Goal: Task Accomplishment & Management: Manage account settings

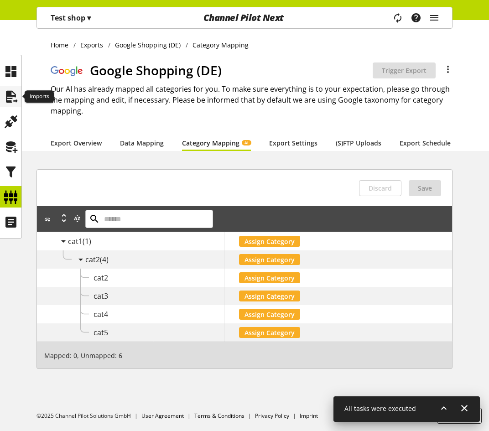
click at [10, 94] on icon at bounding box center [11, 97] width 15 height 18
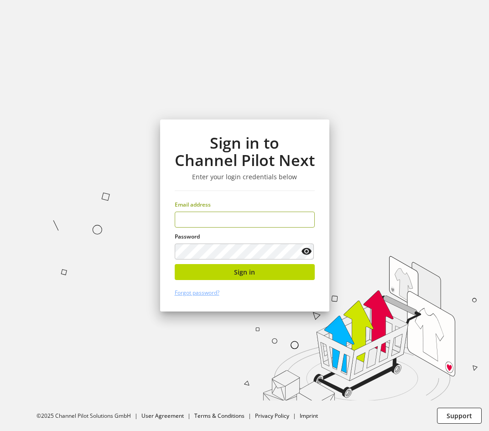
type input "**********"
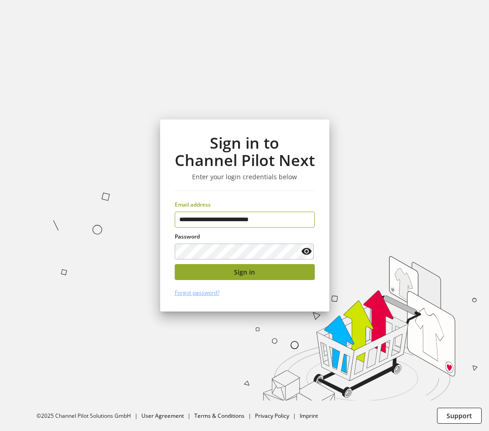
click at [231, 272] on button "Sign in" at bounding box center [245, 272] width 140 height 16
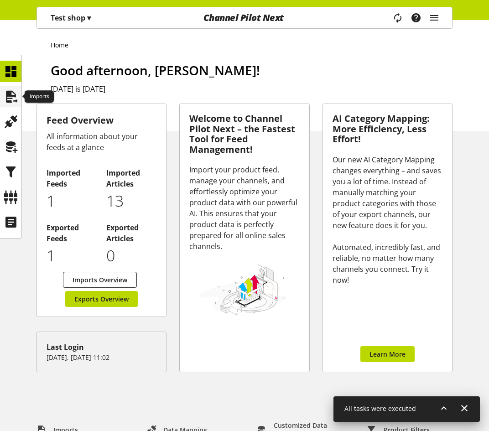
click at [6, 102] on icon at bounding box center [11, 97] width 15 height 18
click at [96, 15] on div "Test shop ▾" at bounding box center [71, 18] width 62 height 16
click at [89, 18] on span "▾" at bounding box center [89, 18] width 4 height 10
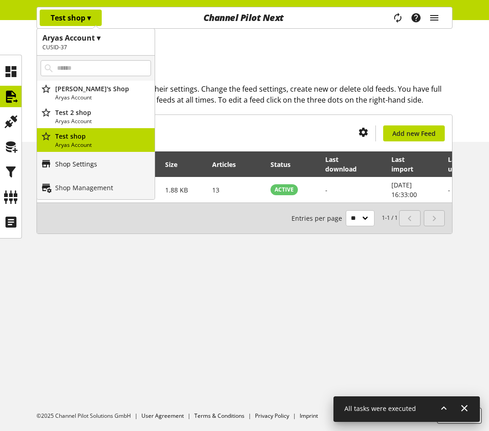
click at [80, 163] on p "Shop Settings" at bounding box center [76, 164] width 42 height 10
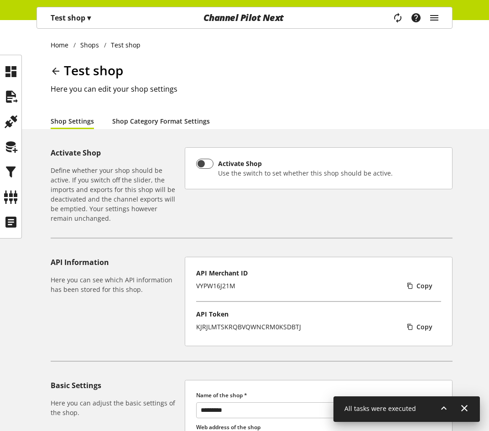
click at [148, 117] on link "Shop Category Format Settings" at bounding box center [161, 121] width 98 height 10
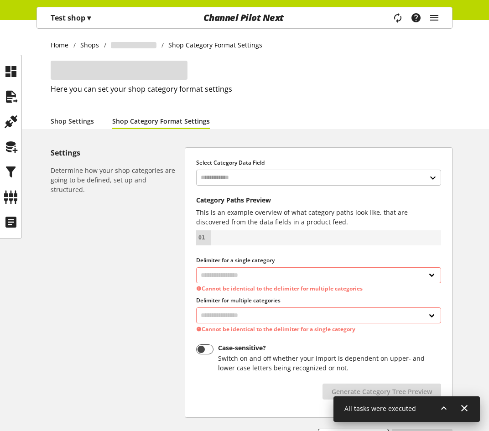
select select "*"
select select
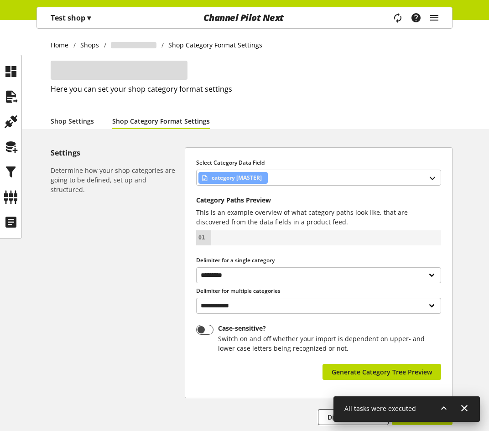
click at [295, 186] on div "**********" at bounding box center [318, 273] width 267 height 250
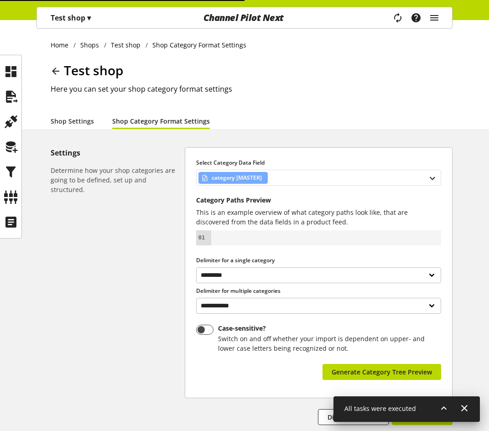
drag, startPoint x: 301, startPoint y: 179, endPoint x: 300, endPoint y: 184, distance: 5.5
click at [300, 184] on div "category [MASTER]" at bounding box center [318, 178] width 245 height 16
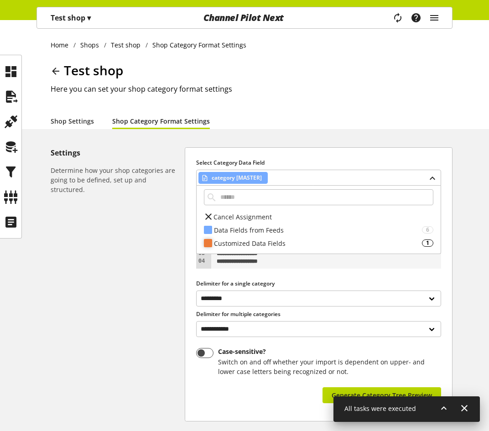
click at [281, 243] on div "Customized Data Fields" at bounding box center [318, 244] width 208 height 10
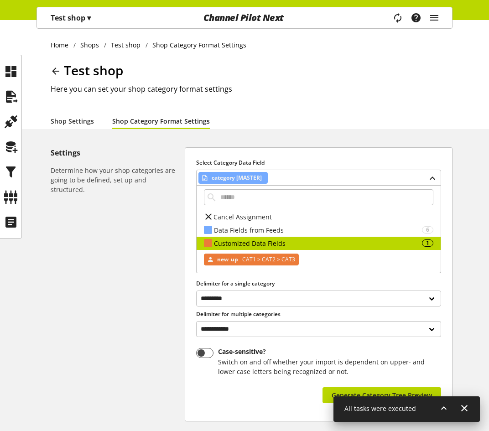
click at [270, 259] on span "CAT1 > CAT2 > CAT3" at bounding box center [267, 259] width 55 height 11
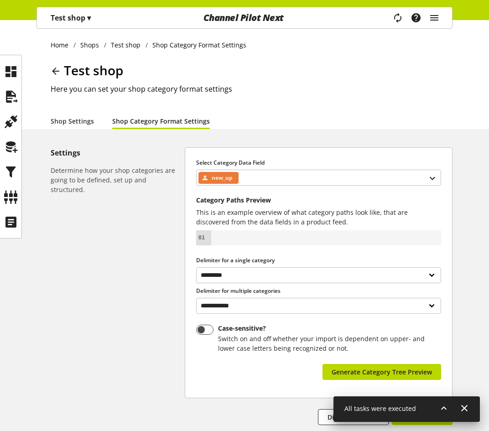
drag, startPoint x: 387, startPoint y: 241, endPoint x: 389, endPoint y: 230, distance: 10.6
click at [387, 241] on div at bounding box center [326, 238] width 223 height 8
click at [399, 171] on div "new_up" at bounding box center [318, 178] width 245 height 16
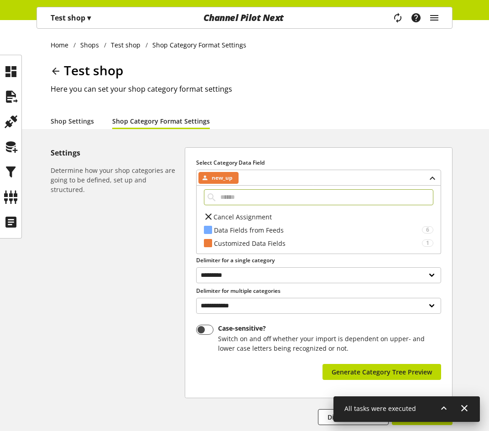
click at [414, 142] on div "**********" at bounding box center [244, 256] width 489 height 472
